Goal: Task Accomplishment & Management: Manage account settings

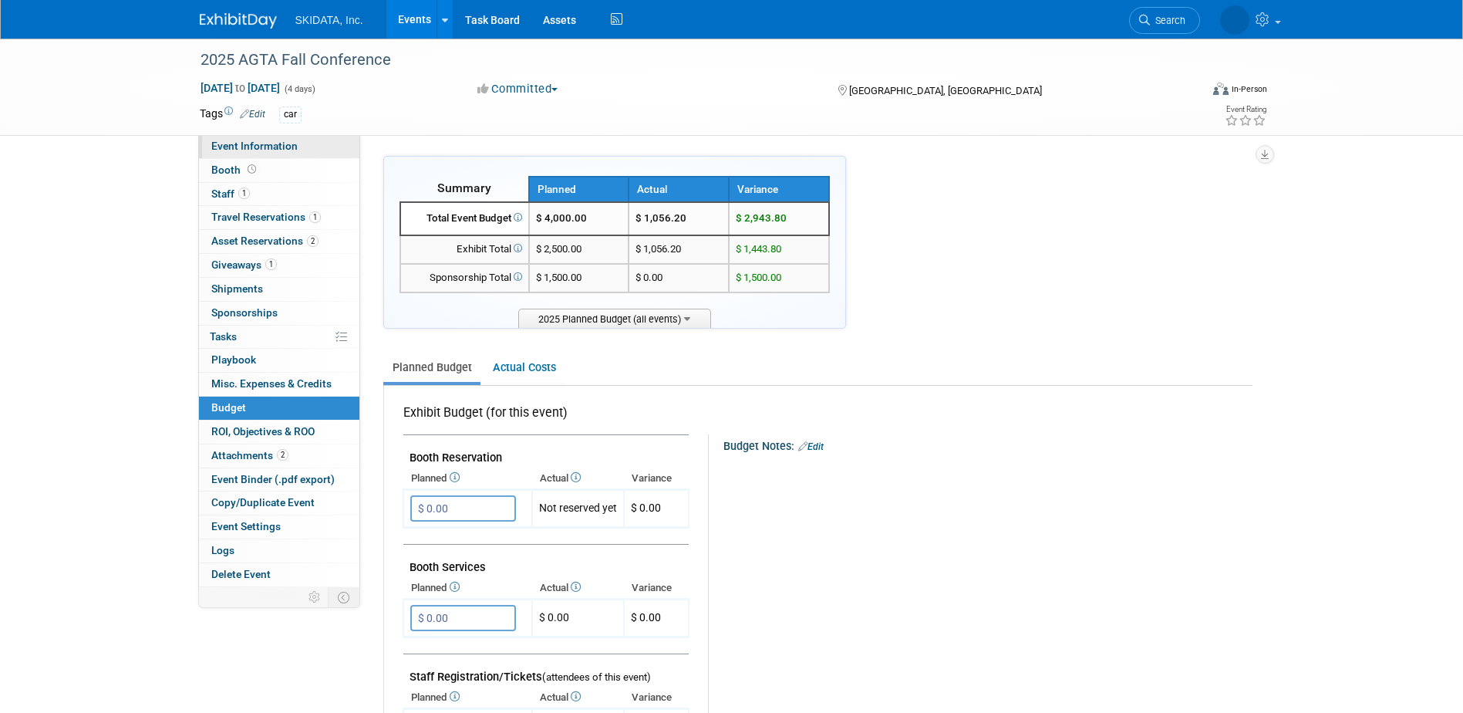
click at [273, 157] on link "Event Information" at bounding box center [279, 146] width 160 height 23
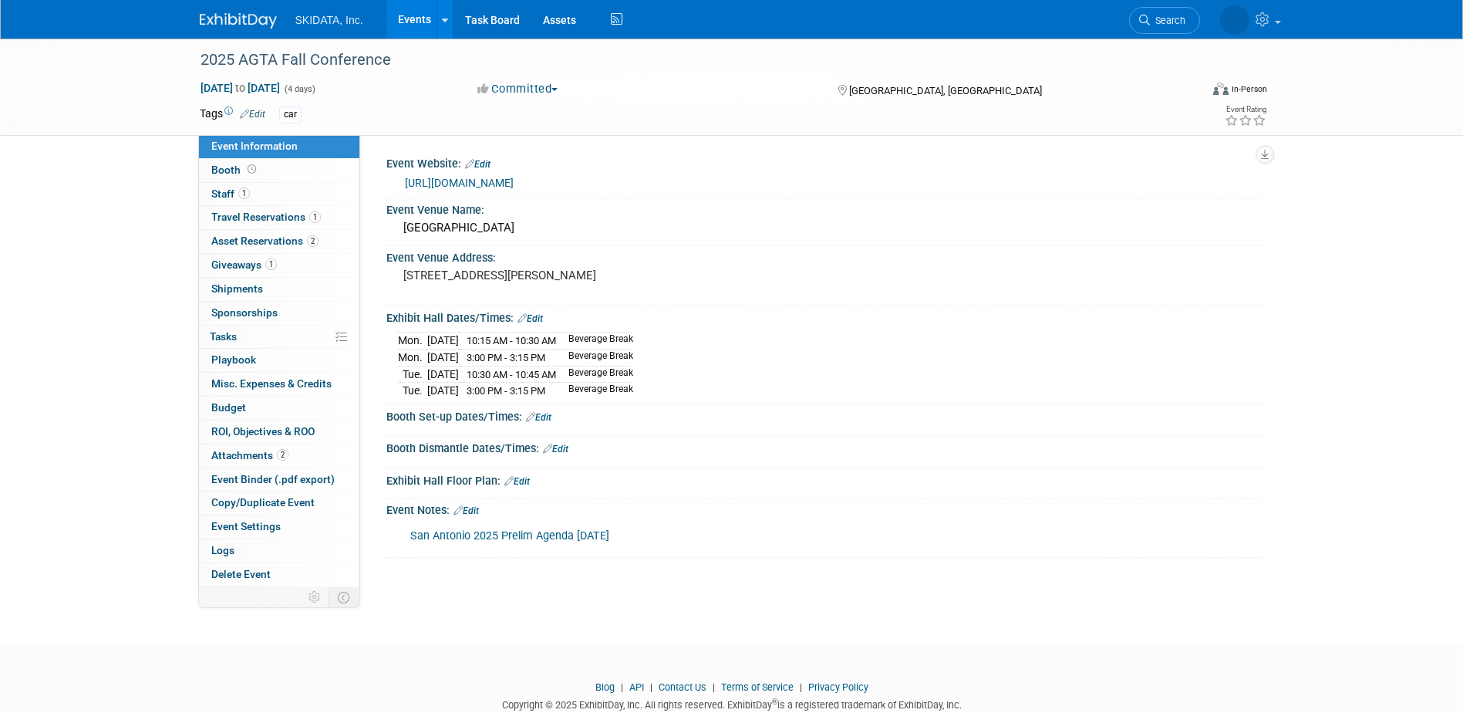
click at [263, 112] on link "Edit" at bounding box center [252, 114] width 25 height 11
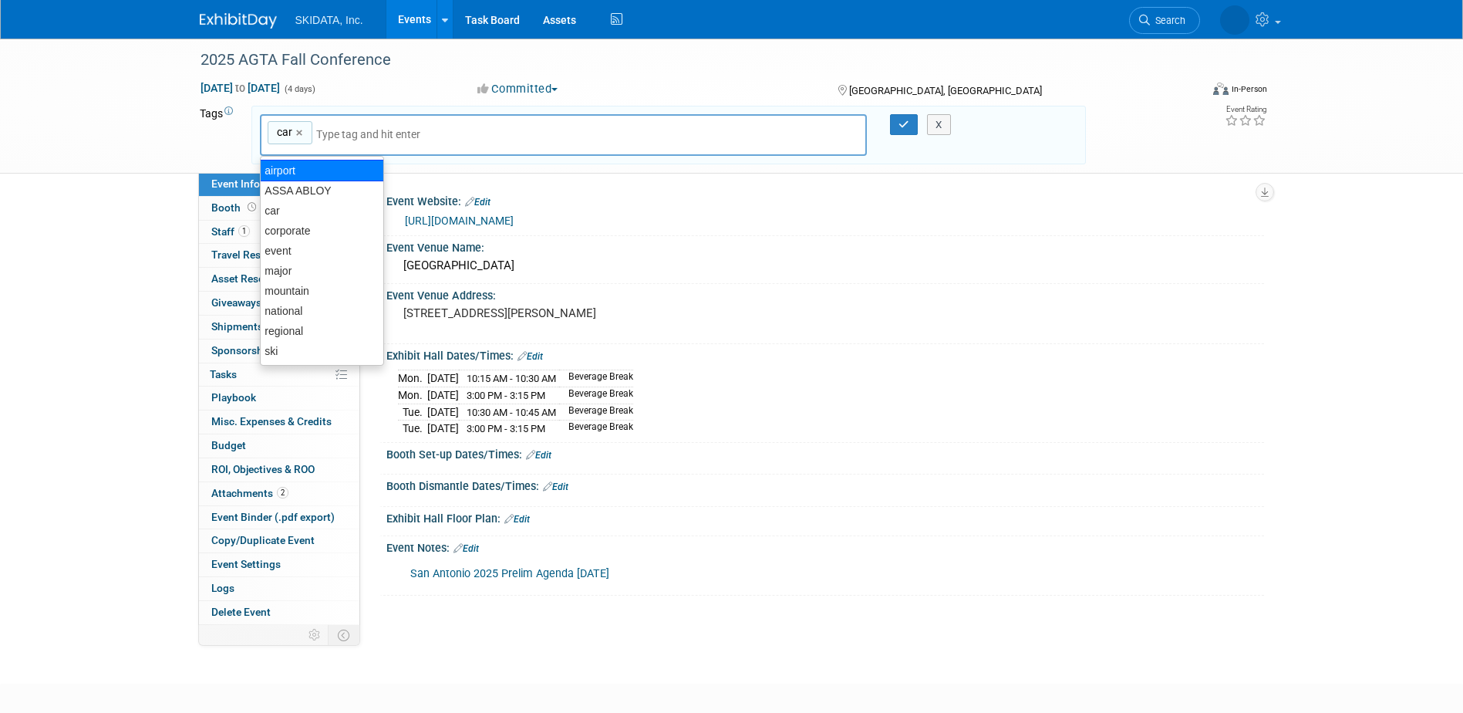
click at [302, 168] on div "airport" at bounding box center [322, 171] width 124 height 22
type input "car, airport"
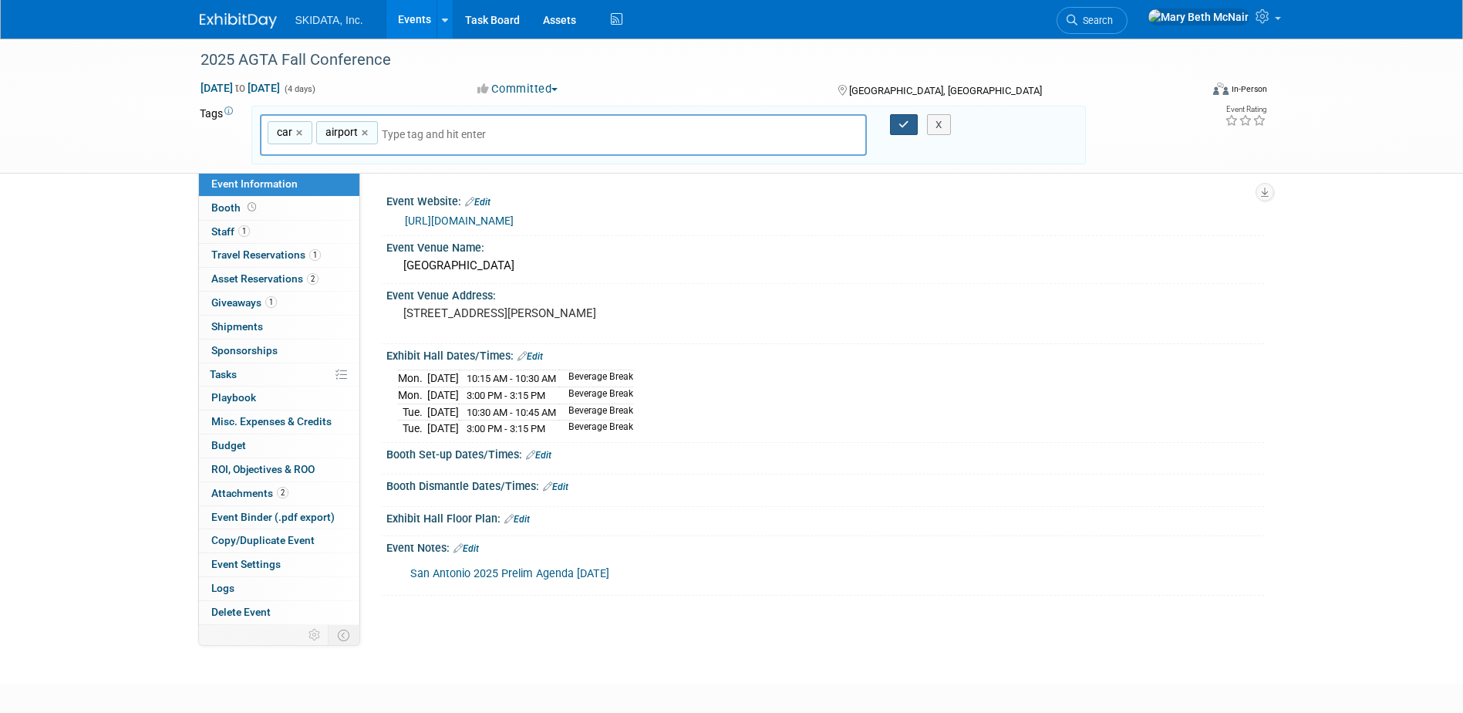
click at [907, 129] on icon "button" at bounding box center [903, 125] width 11 height 10
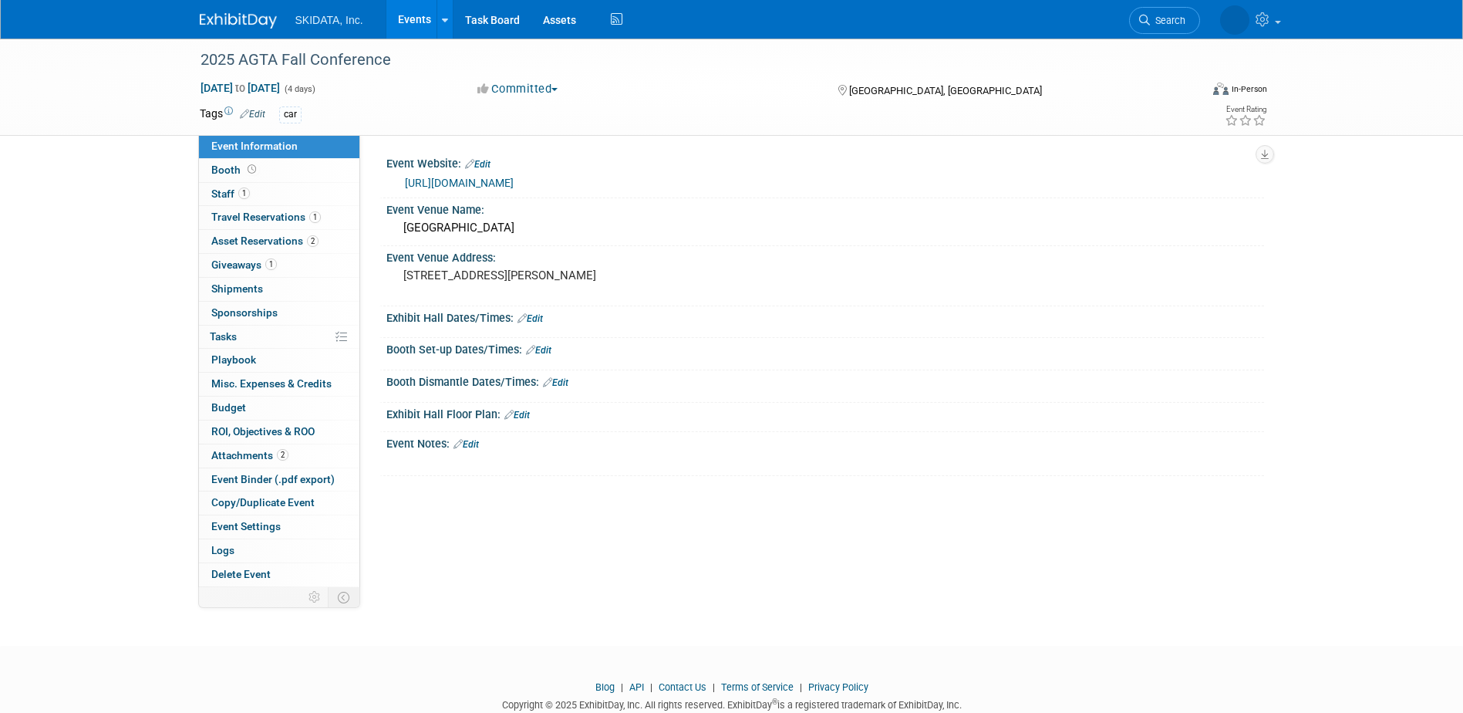
click at [409, 20] on link "Events" at bounding box center [414, 19] width 56 height 39
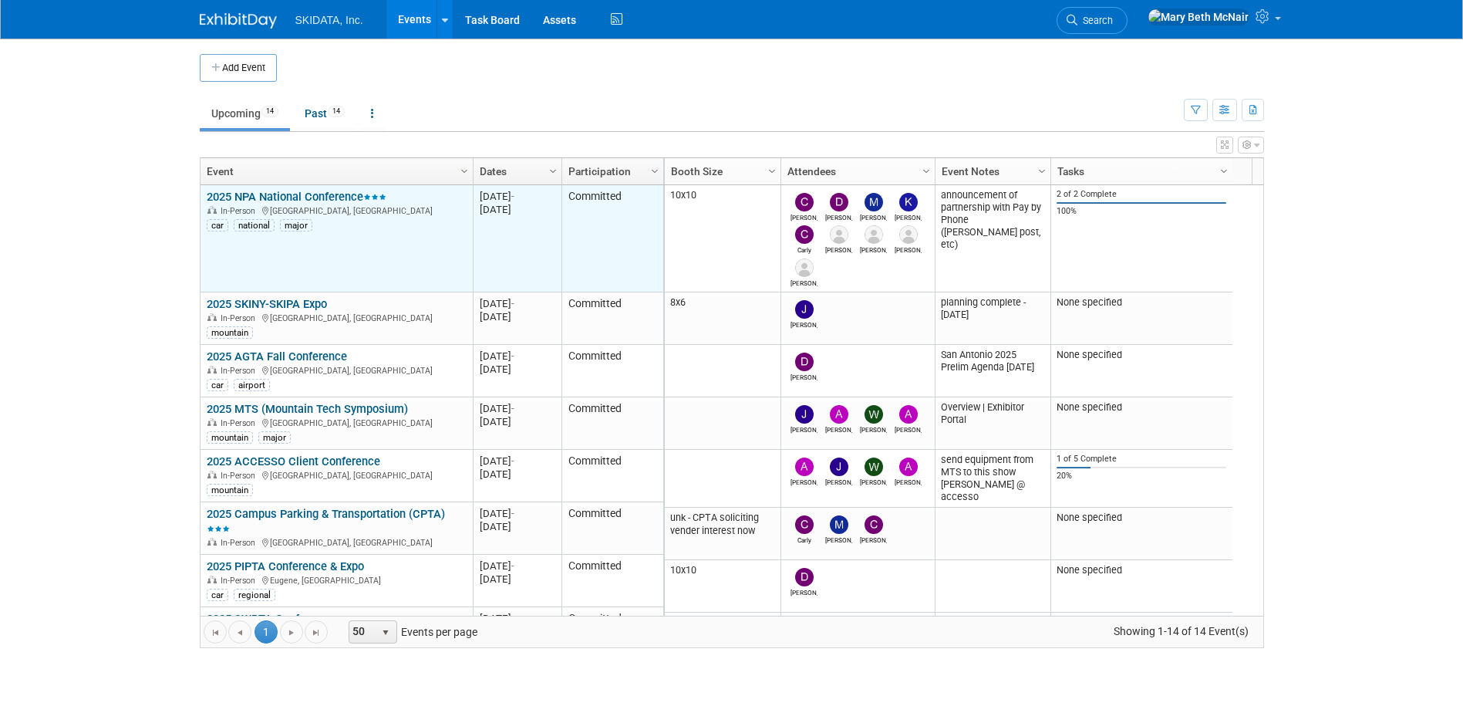
click at [352, 194] on link "2025 NPA National Conference" at bounding box center [297, 197] width 180 height 14
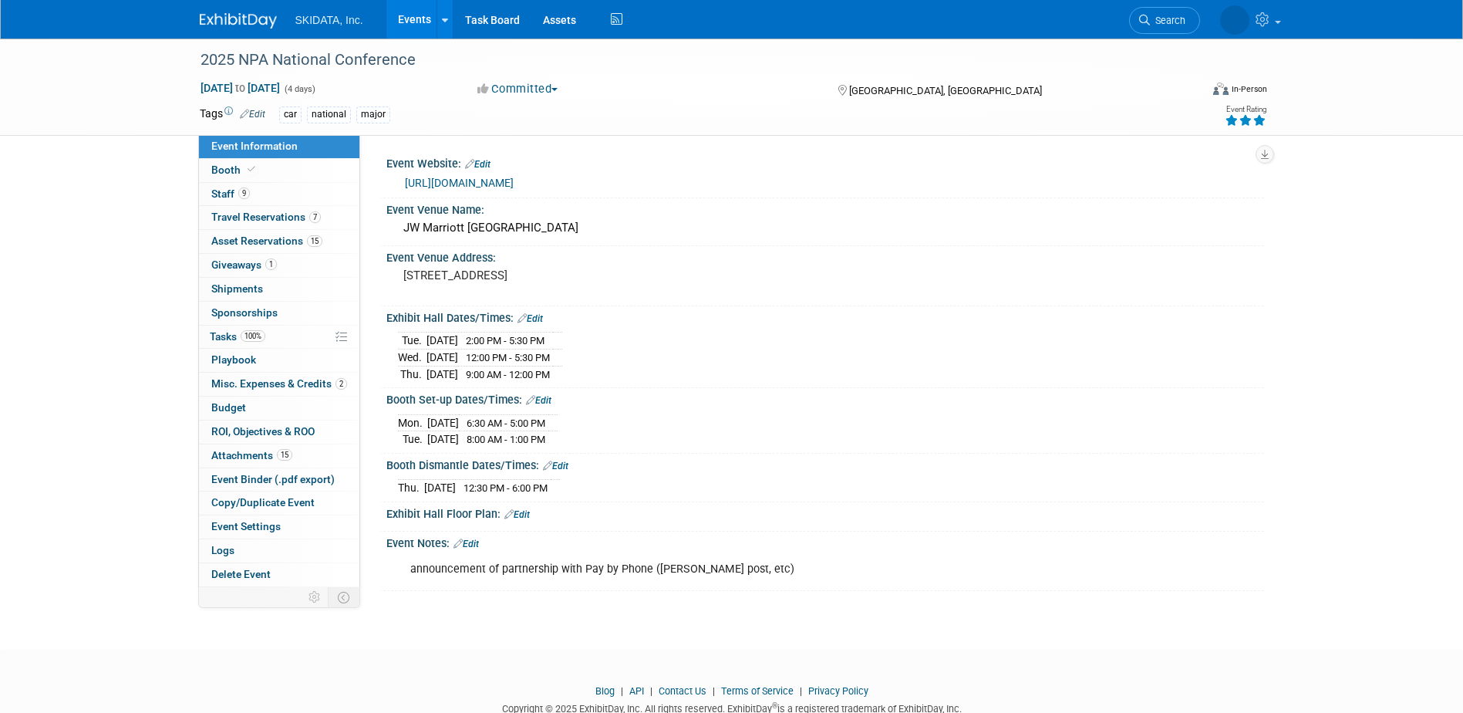
click at [409, 17] on link "Events" at bounding box center [414, 19] width 56 height 39
